Goal: Information Seeking & Learning: Learn about a topic

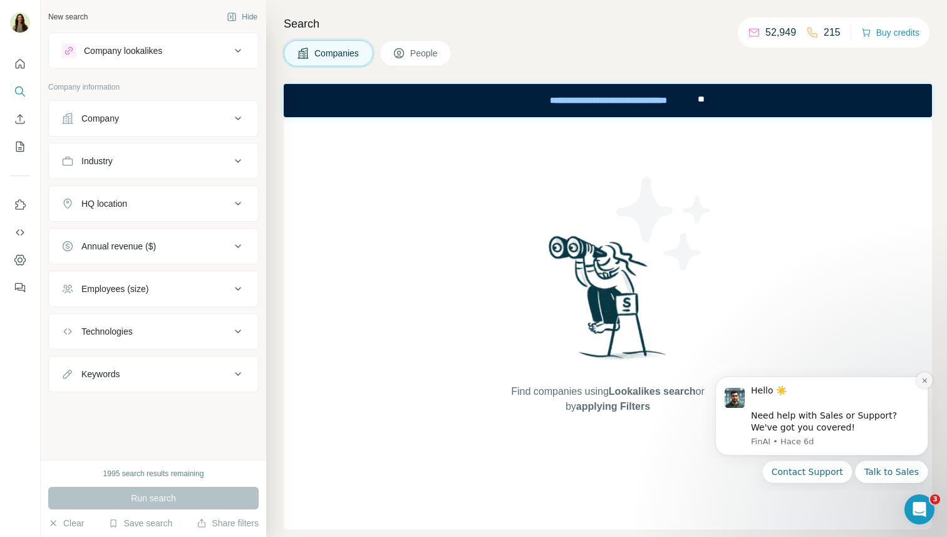
click at [923, 388] on button "Dismiss notification" at bounding box center [925, 380] width 16 height 16
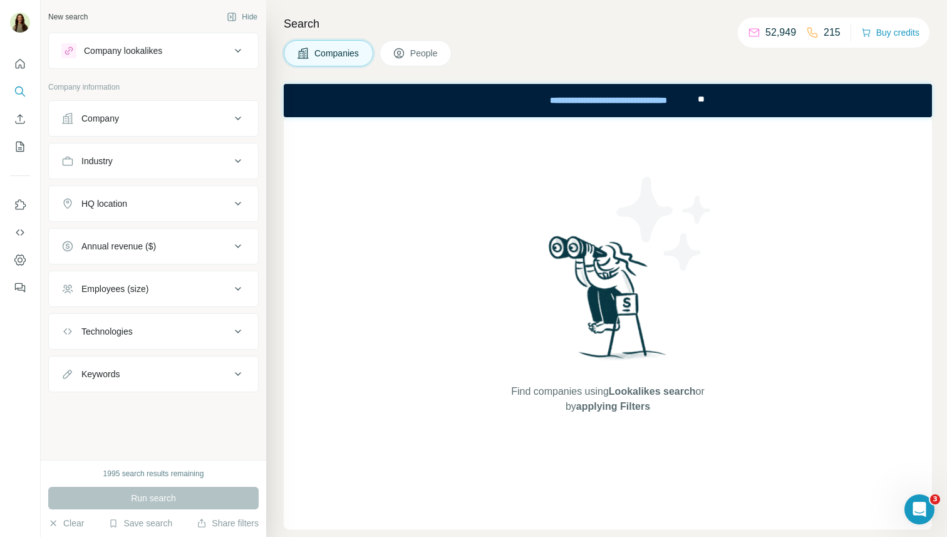
click at [238, 161] on icon at bounding box center [238, 161] width 6 height 4
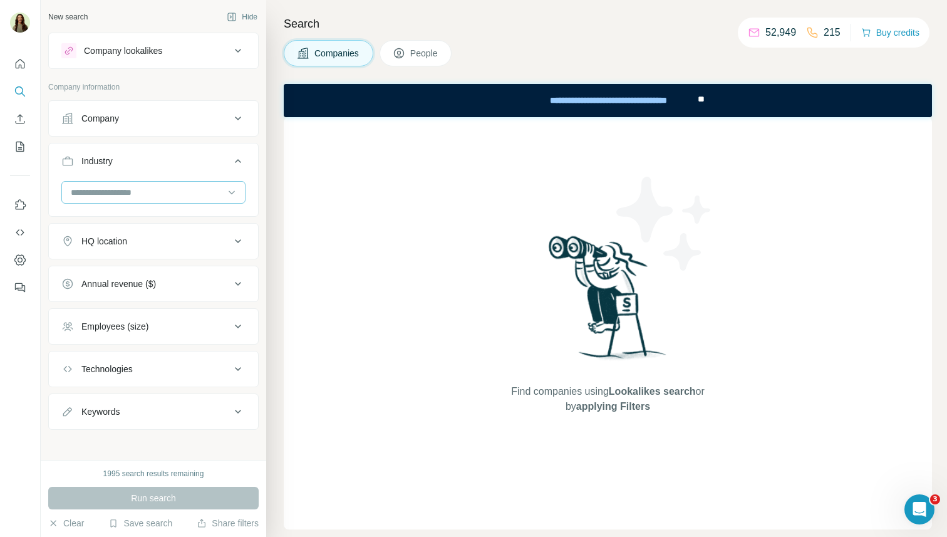
click at [94, 190] on input at bounding box center [147, 192] width 155 height 14
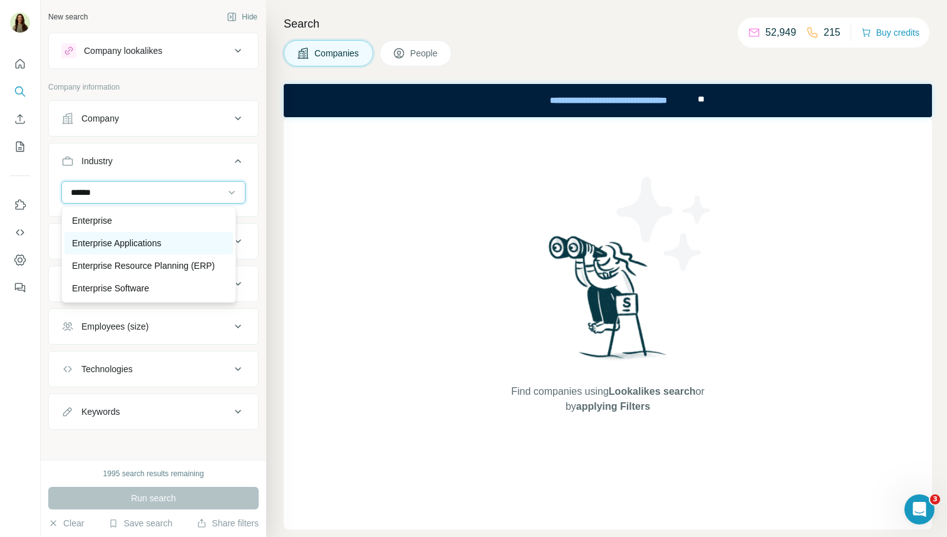
type input "******"
click at [83, 237] on p "Enterprise Applications" at bounding box center [116, 243] width 89 height 13
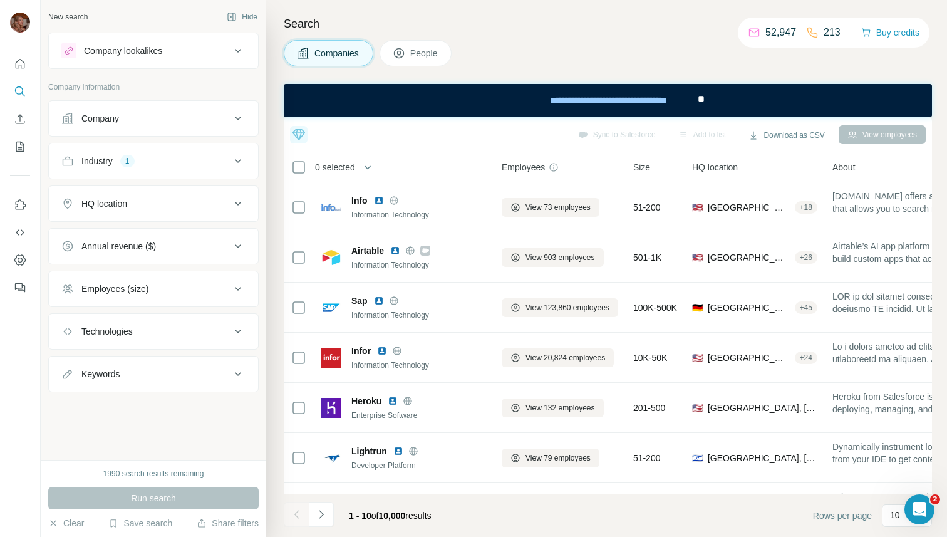
click at [197, 246] on div "Annual revenue ($)" at bounding box center [145, 246] width 169 height 13
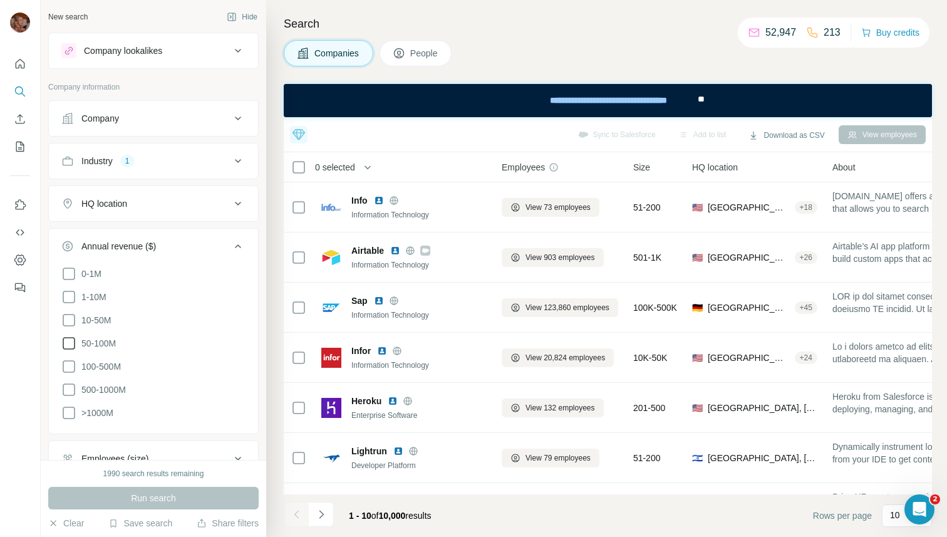
click at [81, 337] on span "50-100M" at bounding box center [95, 343] width 39 height 13
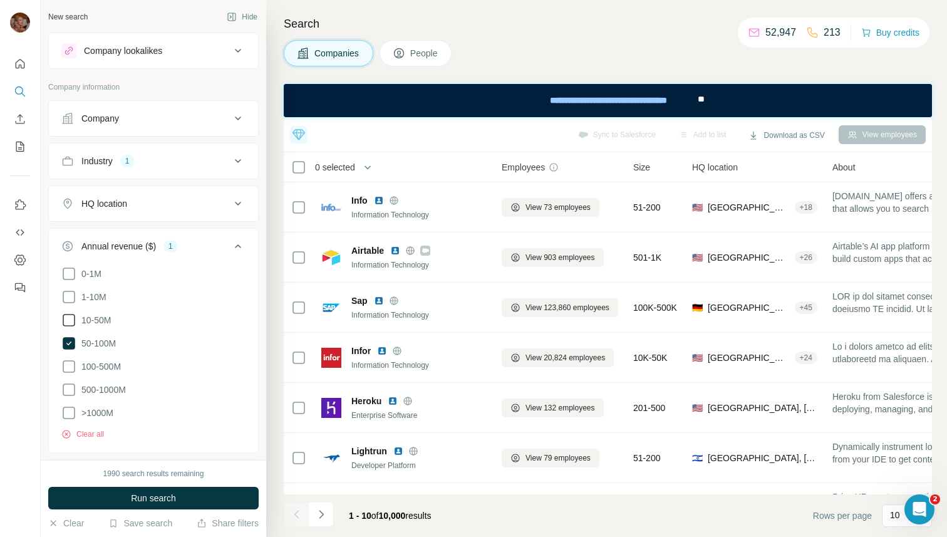
click at [71, 323] on icon at bounding box center [68, 320] width 15 height 15
click at [133, 494] on span "Run search" at bounding box center [153, 498] width 45 height 13
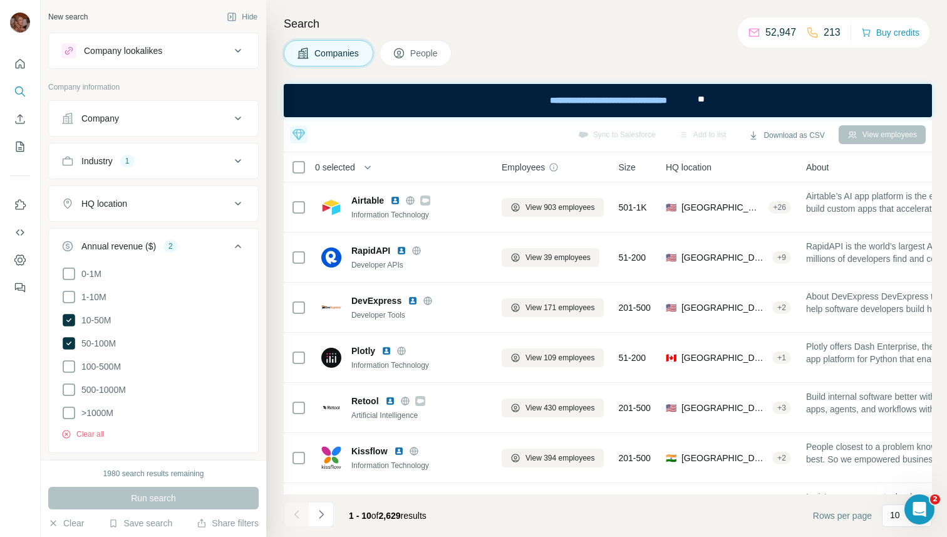
click at [231, 248] on icon at bounding box center [238, 246] width 15 height 15
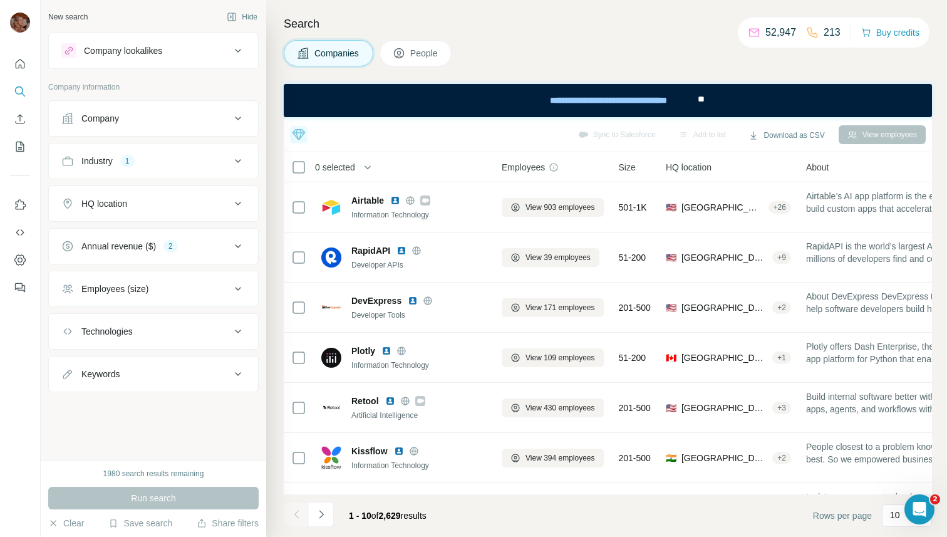
click at [237, 293] on icon at bounding box center [238, 288] width 15 height 15
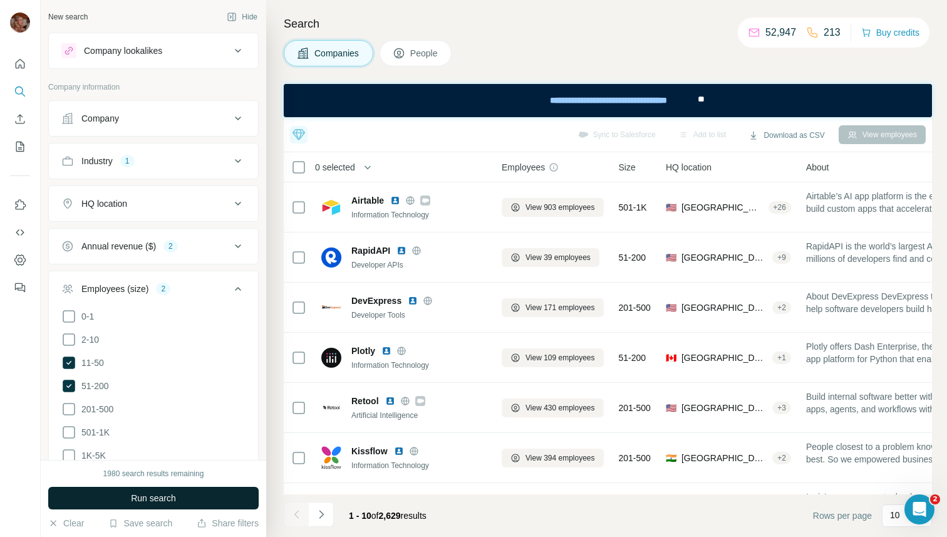
click at [107, 492] on button "Run search" at bounding box center [153, 498] width 211 height 23
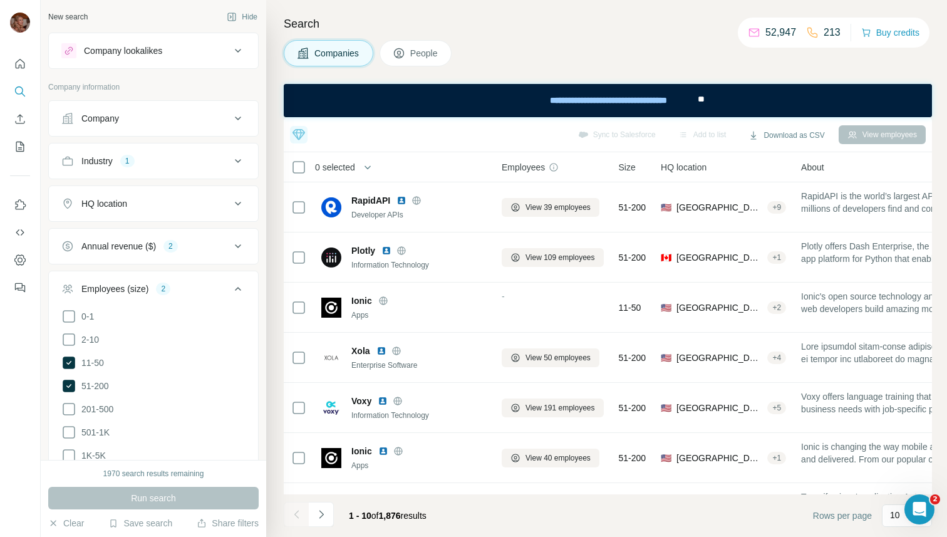
click at [235, 289] on icon at bounding box center [238, 289] width 6 height 4
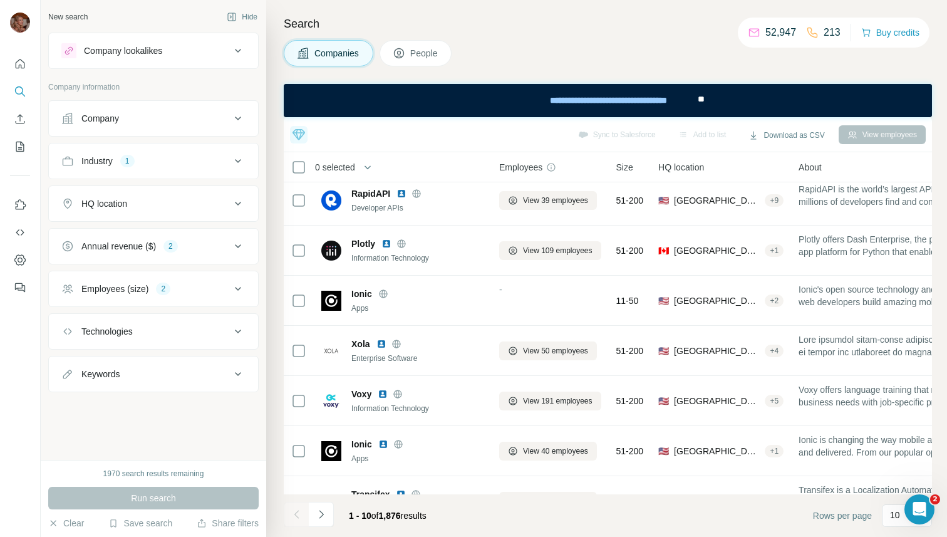
scroll to position [7, 0]
